Goal: Find specific page/section: Find specific page/section

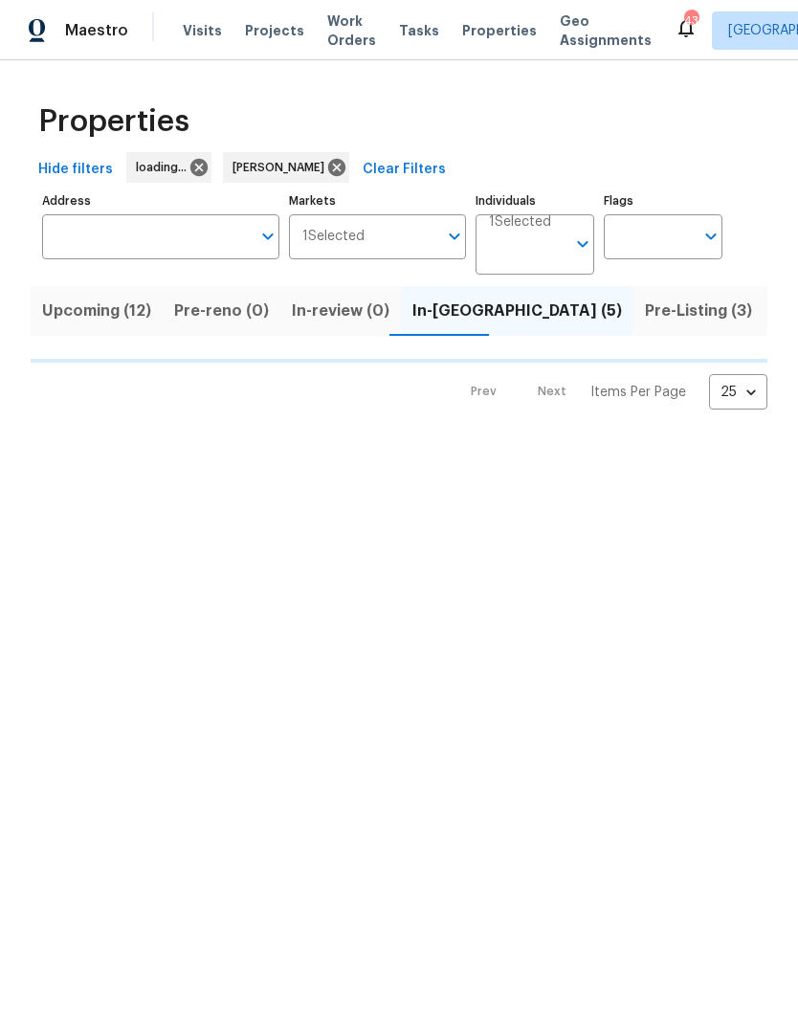
click at [165, 231] on input "Address" at bounding box center [146, 236] width 209 height 45
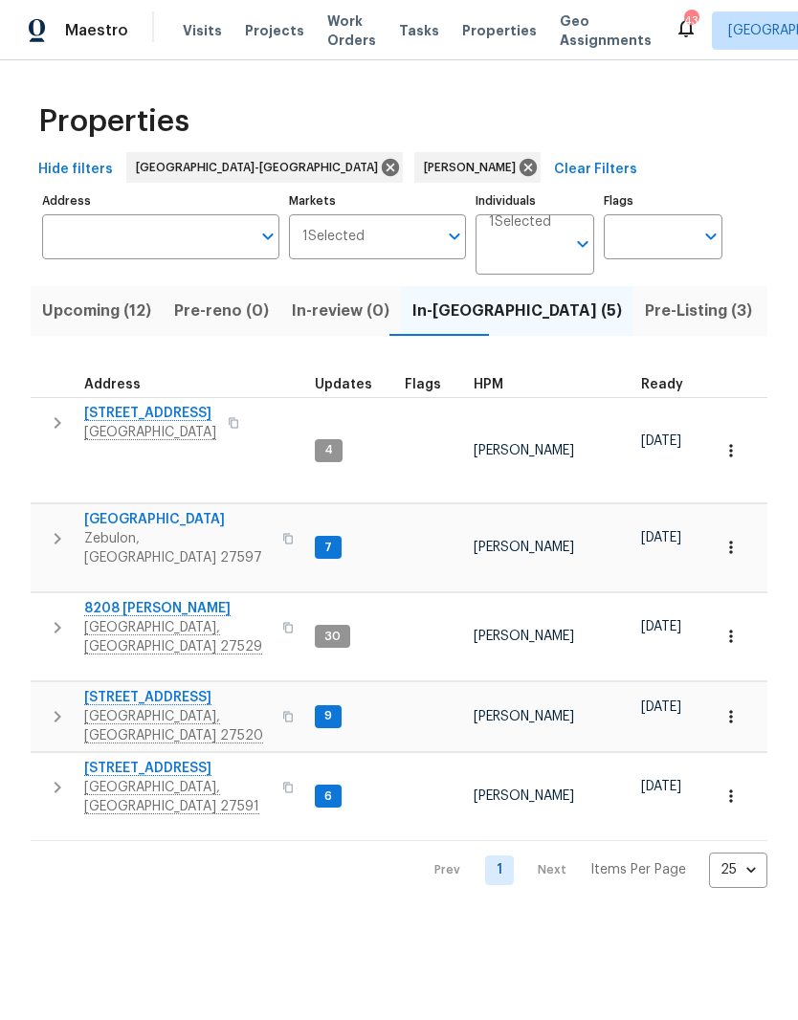
click at [204, 253] on input "Address" at bounding box center [146, 236] width 209 height 45
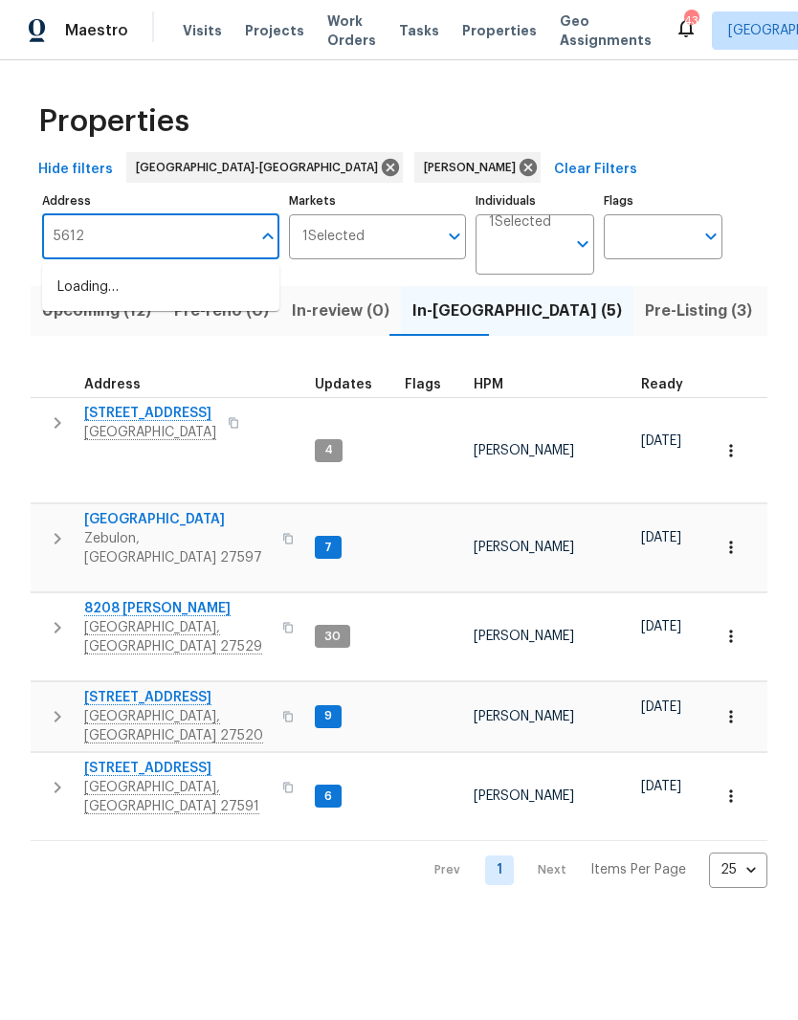
type input "5612"
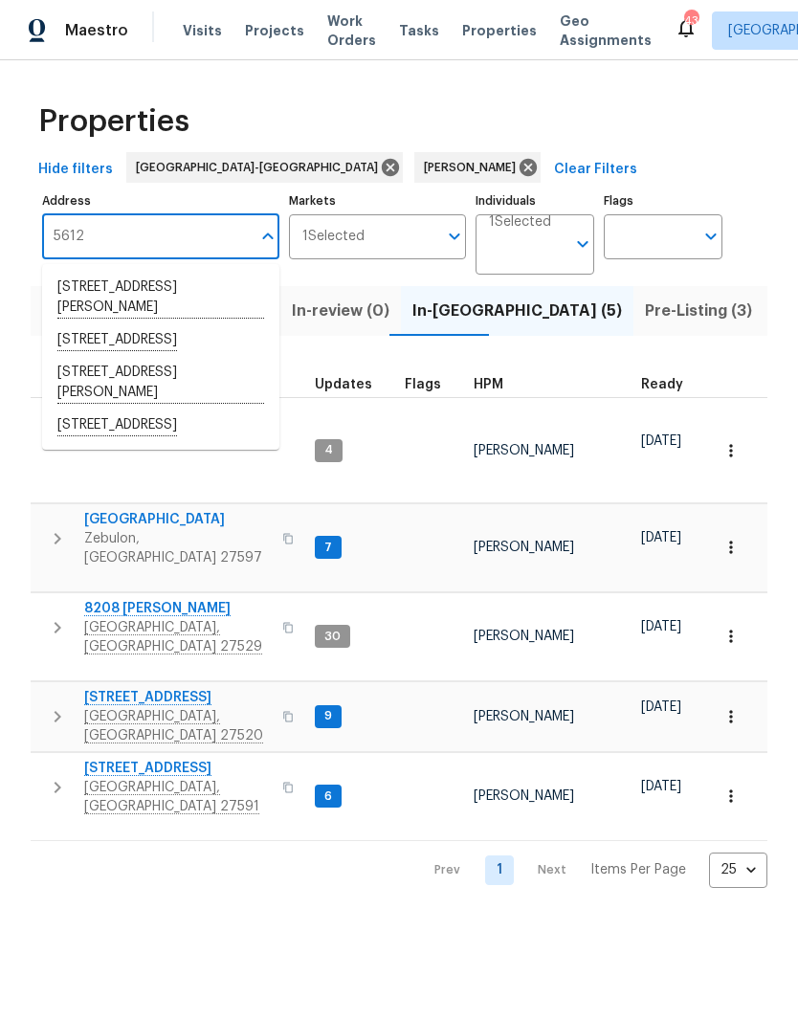
click at [212, 402] on li "5612 Tealbrook Dr Raleigh NC 27610" at bounding box center [160, 383] width 237 height 53
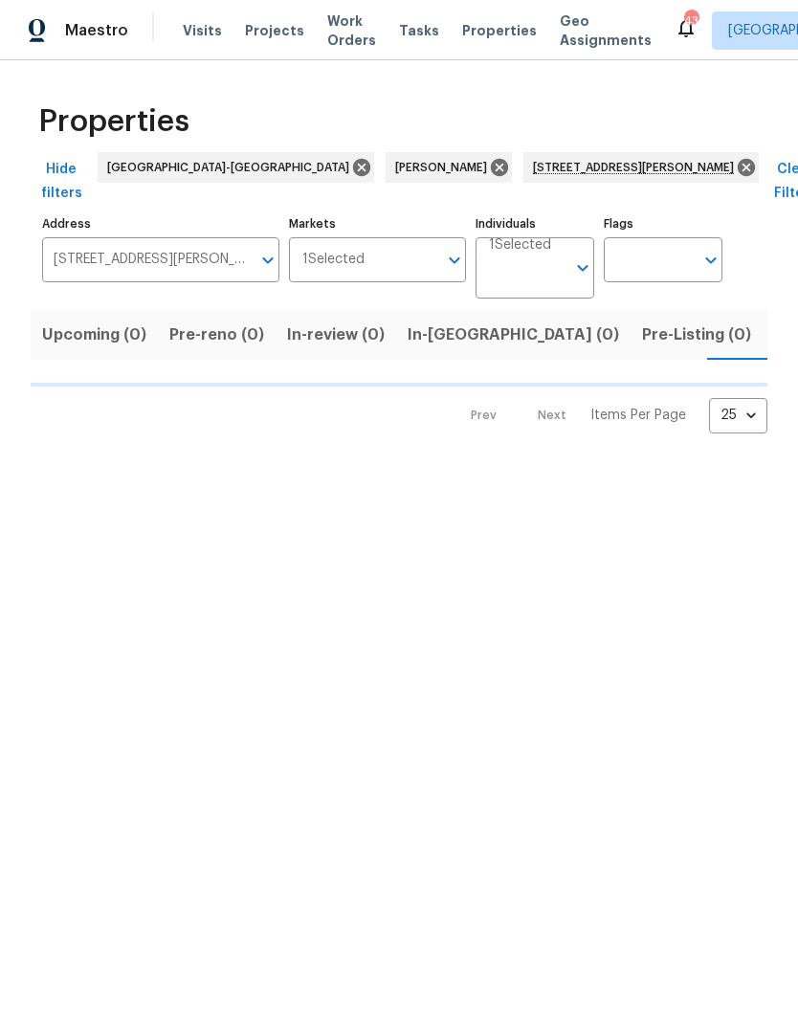
scroll to position [0, 31]
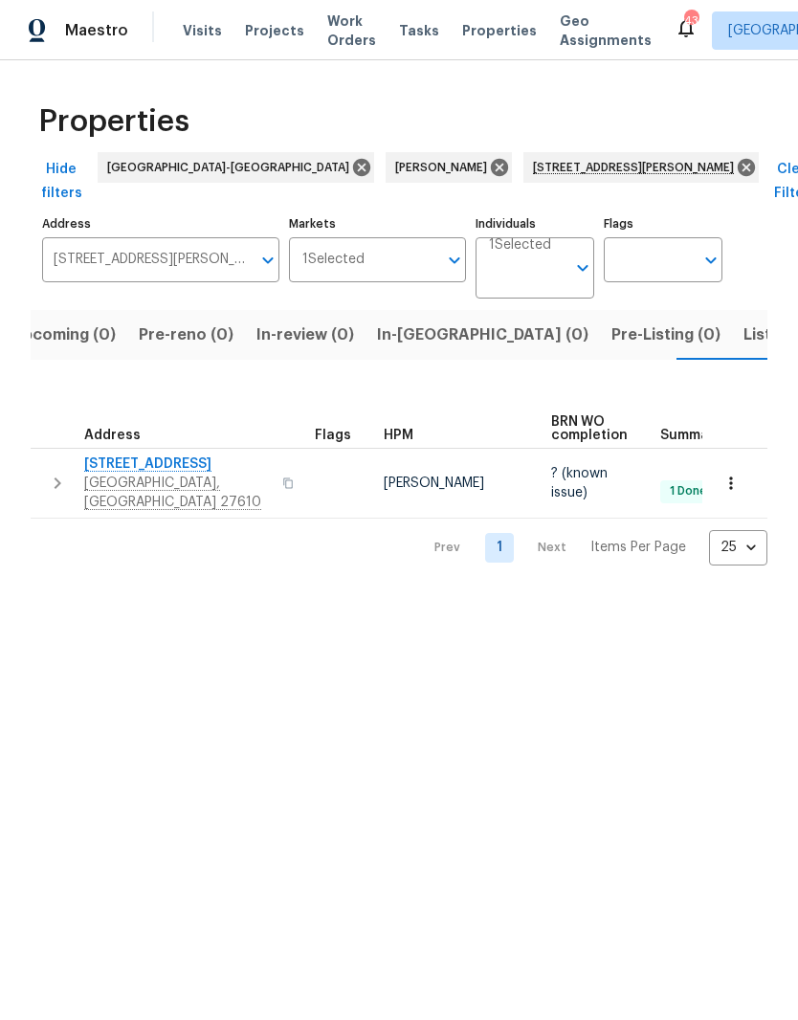
click at [736, 473] on icon "button" at bounding box center [730, 482] width 19 height 19
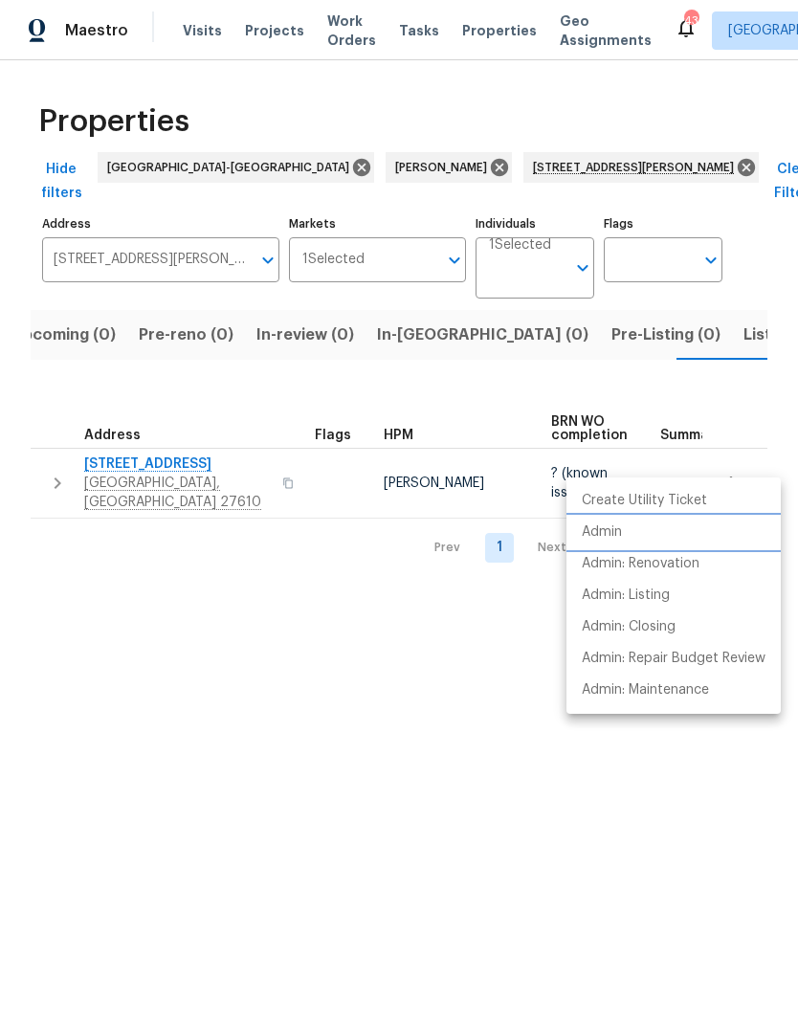
click at [670, 540] on li "Admin" at bounding box center [673, 532] width 214 height 32
